Goal: Check status: Check status

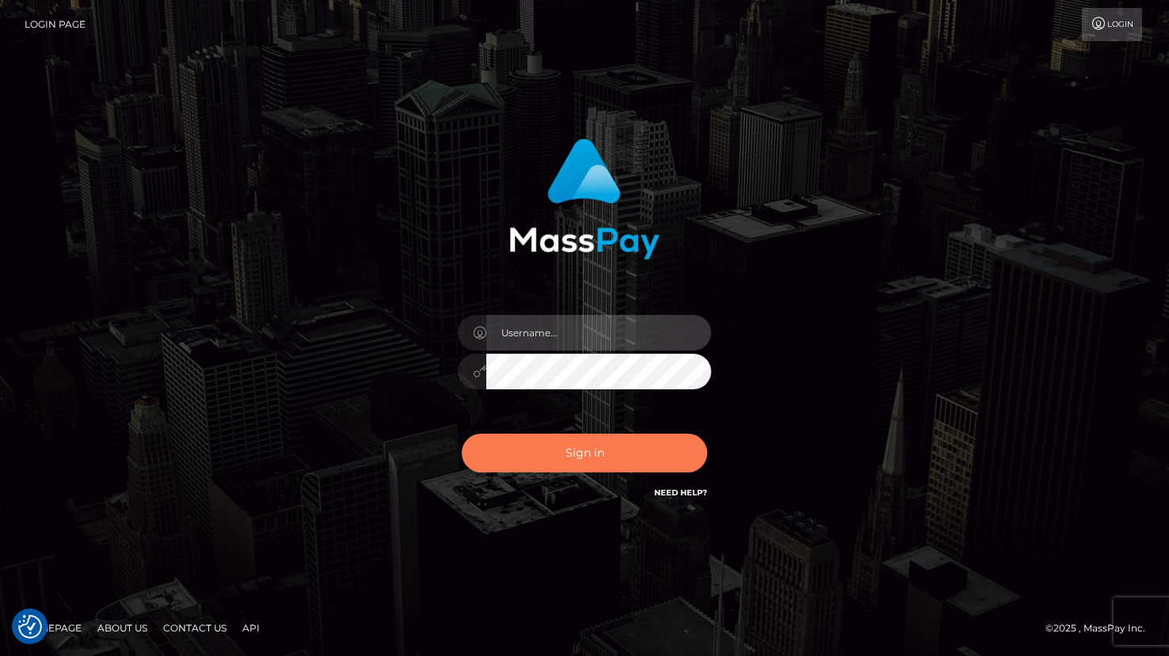
type input "grace.rush"
click at [592, 453] on button "Sign in" at bounding box center [584, 453] width 245 height 39
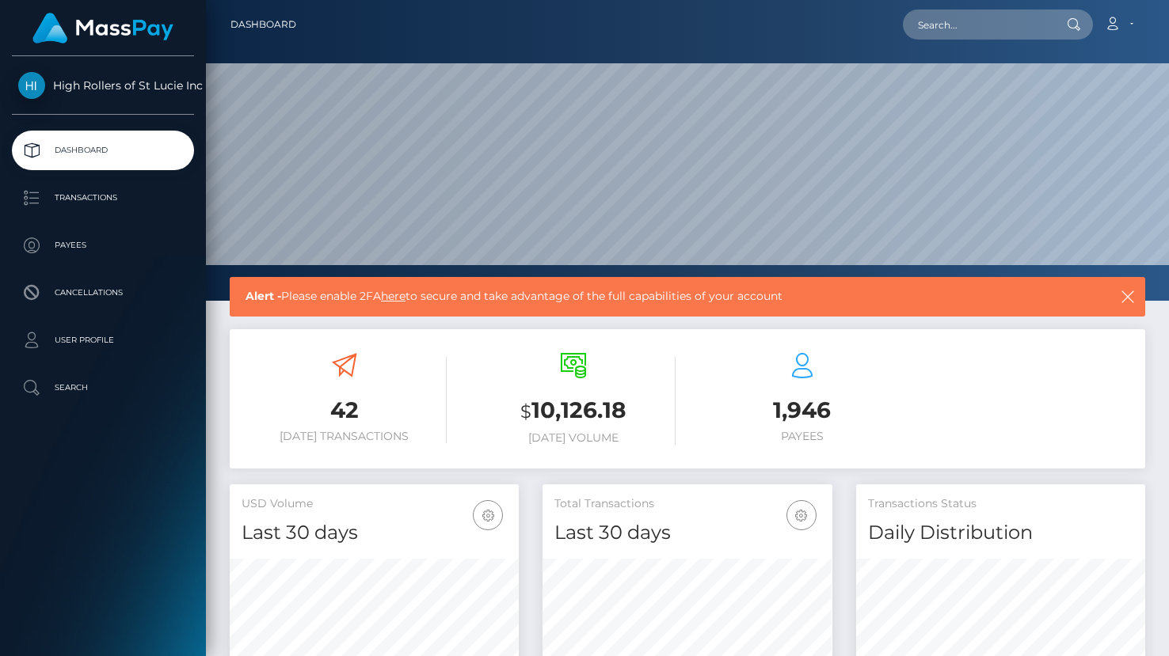
scroll to position [280, 289]
click at [78, 219] on ul "Dashboard Transactions Payees Cancellations User Profile Search" at bounding box center [103, 269] width 206 height 277
click at [78, 198] on p "Transactions" at bounding box center [102, 198] width 169 height 24
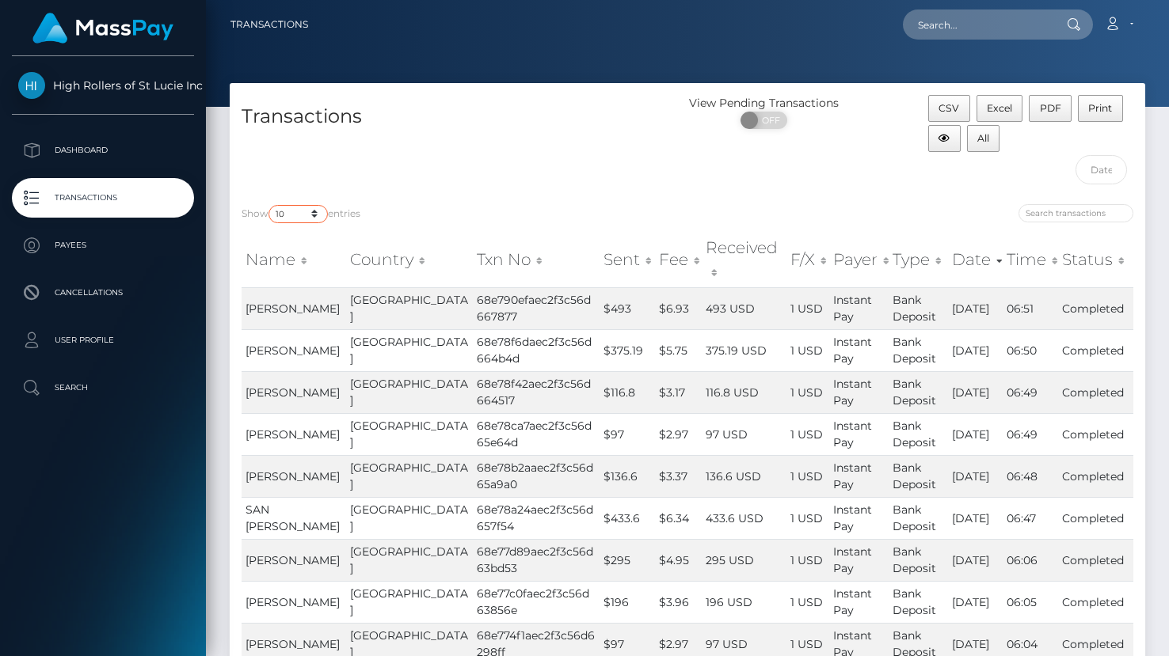
click at [298, 218] on select "10 25 50 100 250 500 1,000 3,500" at bounding box center [297, 214] width 59 height 18
select select "3500"
click at [270, 205] on select "10 25 50 100 250 500 1,000 3,500" at bounding box center [297, 214] width 59 height 18
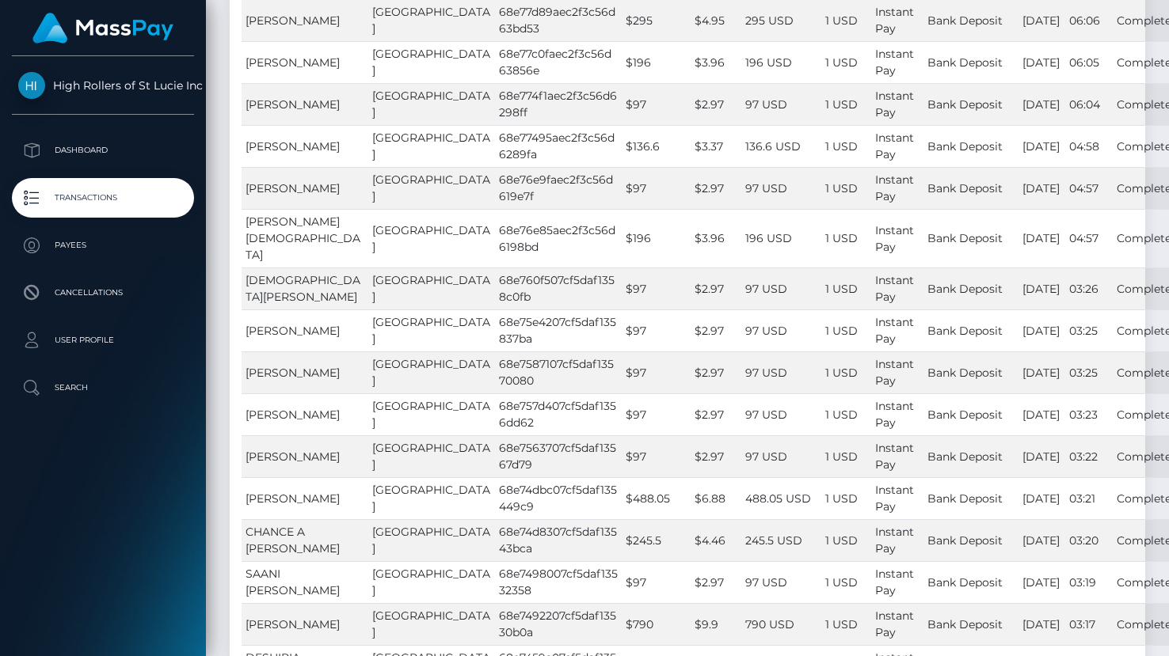
scroll to position [561, 0]
